Goal: Information Seeking & Learning: Learn about a topic

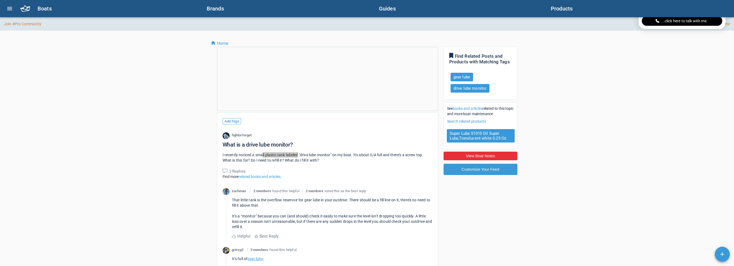
drag, startPoint x: 263, startPoint y: 154, endPoint x: 298, endPoint y: 153, distance: 34.6
click at [298, 153] on span "I recently noticed a small plastic tank labeled "drive lube monitor" on my boat…" at bounding box center [322, 158] width 201 height 10
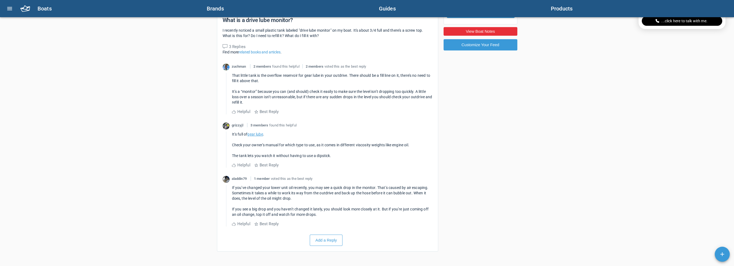
scroll to position [134, 0]
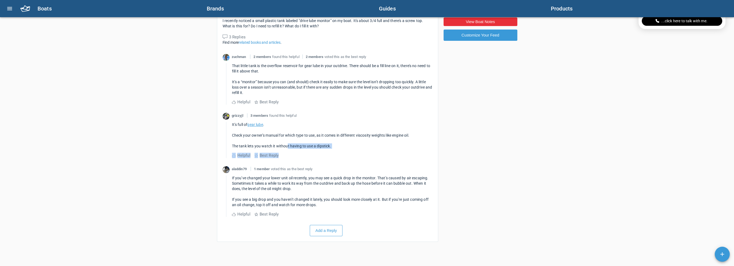
drag, startPoint x: 287, startPoint y: 146, endPoint x: 304, endPoint y: 150, distance: 17.2
click at [304, 150] on div "It’s full of gear lube . Check your owner’s manual for which type to use, as it…" at bounding box center [329, 140] width 206 height 36
drag, startPoint x: 301, startPoint y: 146, endPoint x: 309, endPoint y: 144, distance: 8.3
click at [309, 144] on span "The tank lets you watch it without having to use a dipstick." at bounding box center [281, 146] width 99 height 4
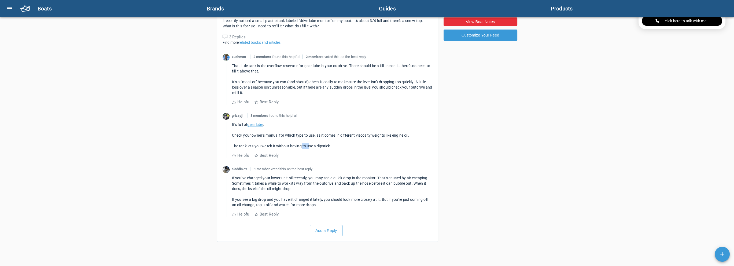
click at [309, 144] on span "The tank lets you watch it without having to use a dipstick." at bounding box center [281, 146] width 99 height 4
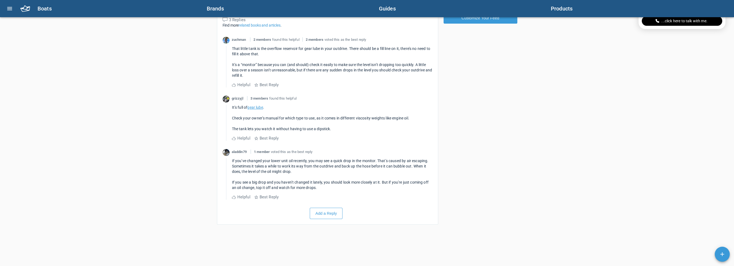
scroll to position [161, 0]
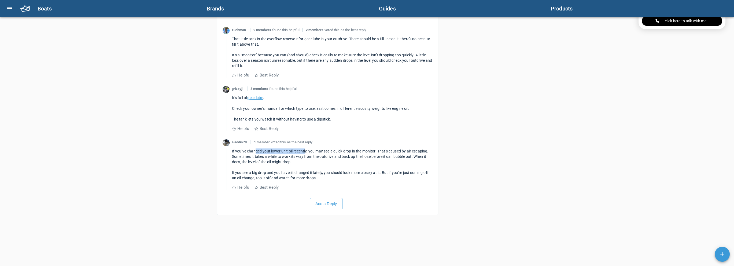
drag, startPoint x: 254, startPoint y: 150, endPoint x: 305, endPoint y: 152, distance: 50.9
click at [305, 152] on span "If you’ve changed your lower unit oil recently, you may see a quick drop in the…" at bounding box center [330, 156] width 197 height 15
drag, startPoint x: 309, startPoint y: 150, endPoint x: 326, endPoint y: 148, distance: 17.2
click at [326, 149] on span "If you’ve changed your lower unit oil recently, you may see a quick drop in the…" at bounding box center [330, 156] width 197 height 15
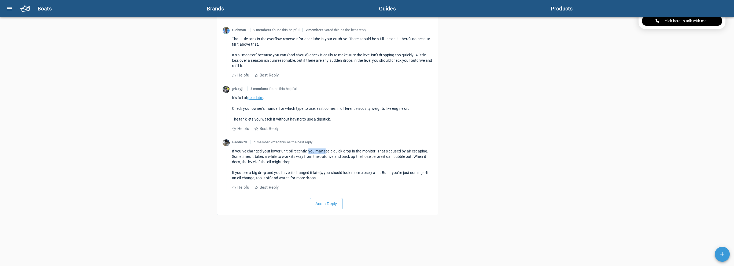
click at [326, 149] on span "If you’ve changed your lower unit oil recently, you may see a quick drop in the…" at bounding box center [330, 156] width 197 height 15
drag, startPoint x: 376, startPoint y: 150, endPoint x: 385, endPoint y: 156, distance: 11.1
click at [385, 156] on span "If you’ve changed your lower unit oil recently, you may see a quick drop in the…" at bounding box center [330, 156] width 197 height 15
click at [309, 158] on span "If you’ve changed your lower unit oil recently, you may see a quick drop in the…" at bounding box center [330, 156] width 197 height 15
click at [292, 157] on span "If you’ve changed your lower unit oil recently, you may see a quick drop in the…" at bounding box center [330, 156] width 197 height 15
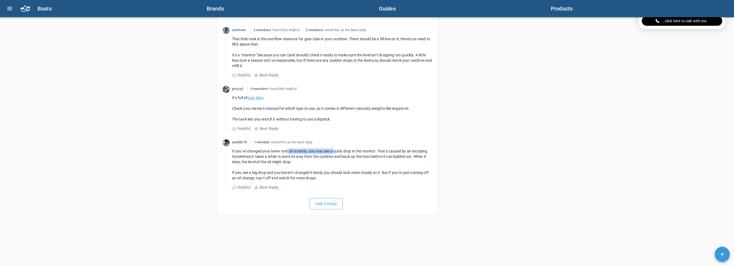
drag, startPoint x: 287, startPoint y: 152, endPoint x: 333, endPoint y: 153, distance: 46.4
click at [333, 153] on div "If you’ve changed your lower unit oil recently, you may see a quick drop in the…" at bounding box center [332, 156] width 200 height 16
drag, startPoint x: 315, startPoint y: 158, endPoint x: 343, endPoint y: 156, distance: 28.5
click at [343, 156] on span "If you’ve changed your lower unit oil recently, you may see a quick drop in the…" at bounding box center [330, 156] width 197 height 15
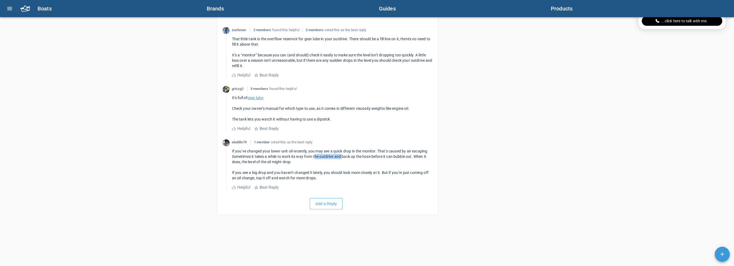
click at [343, 156] on span "If you’ve changed your lower unit oil recently, you may see a quick drop in the…" at bounding box center [330, 156] width 197 height 15
drag, startPoint x: 245, startPoint y: 172, endPoint x: 295, endPoint y: 172, distance: 50.7
click at [295, 172] on span "If you see a big drop and you haven’t changed it lately, you should look more c…" at bounding box center [330, 175] width 197 height 10
drag, startPoint x: 324, startPoint y: 171, endPoint x: 365, endPoint y: 175, distance: 41.2
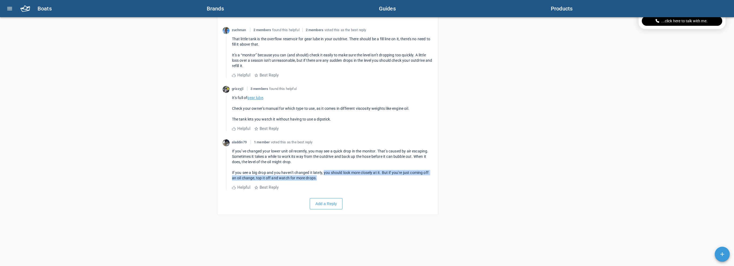
click at [365, 175] on div "If you see a big drop and you haven’t changed it lately, you should look more c…" at bounding box center [332, 175] width 200 height 11
click at [365, 174] on div "If you see a big drop and you haven’t changed it lately, you should look more c…" at bounding box center [332, 175] width 200 height 11
click at [350, 178] on div "If you see a big drop and you haven’t changed it lately, you should look more c…" at bounding box center [332, 175] width 200 height 11
click at [295, 176] on span "If you see a big drop and you haven’t changed it lately, you should look more c…" at bounding box center [330, 175] width 197 height 10
drag, startPoint x: 286, startPoint y: 177, endPoint x: 320, endPoint y: 177, distance: 33.5
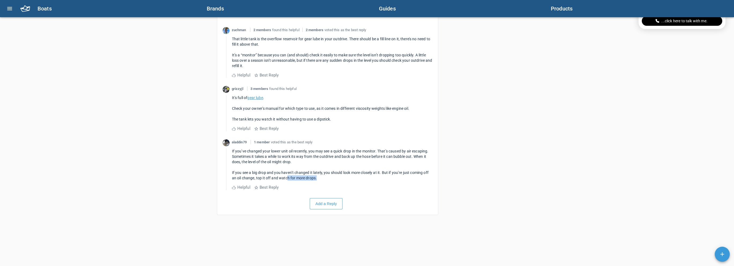
click at [320, 177] on div "If you see a big drop and you haven’t changed it lately, you should look more c…" at bounding box center [332, 175] width 200 height 11
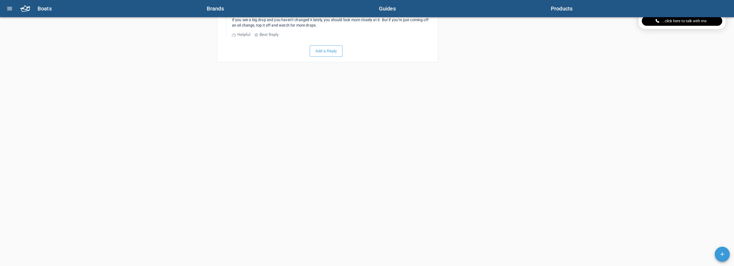
scroll to position [241, 0]
